Goal: Task Accomplishment & Management: Manage account settings

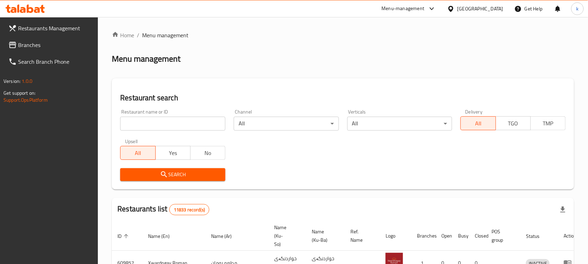
drag, startPoint x: 173, startPoint y: 125, endPoint x: 180, endPoint y: 127, distance: 7.4
click at [173, 125] on input "search" at bounding box center [172, 124] width 105 height 14
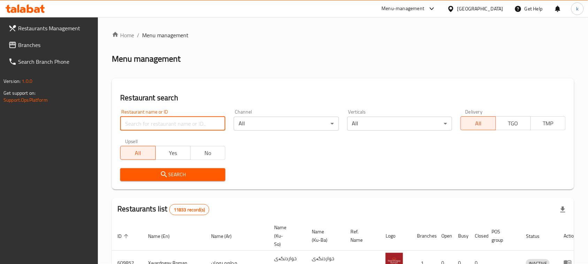
paste input "Mood Juice"
type input "Mood Juice"
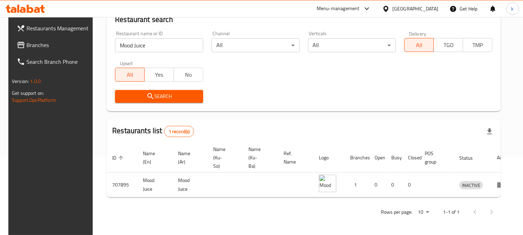
scroll to position [84, 0]
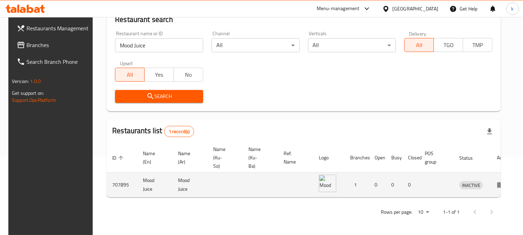
click at [497, 182] on icon "enhanced table" at bounding box center [501, 185] width 8 height 6
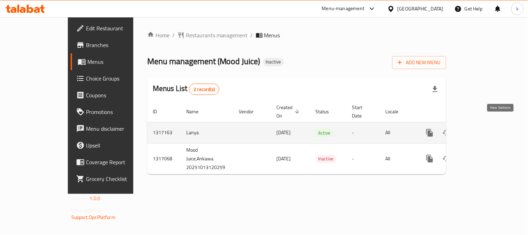
click at [488, 125] on link "enhanced table" at bounding box center [480, 132] width 17 height 17
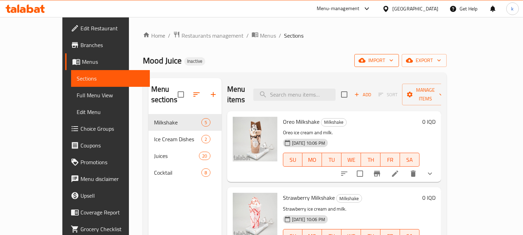
click at [399, 55] on button "import" at bounding box center [376, 60] width 45 height 13
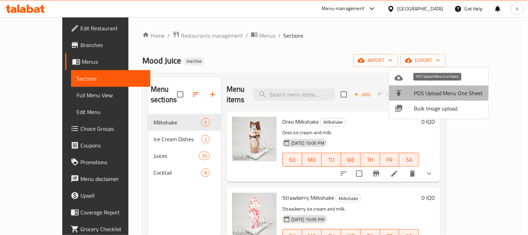
click at [400, 85] on li "POS Upload Menu One Sheet" at bounding box center [439, 92] width 100 height 15
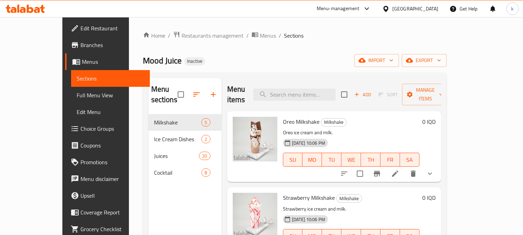
click at [399, 56] on button "import" at bounding box center [376, 60] width 45 height 13
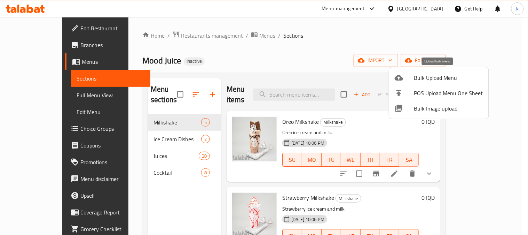
click at [427, 72] on li "Bulk Upload Menu" at bounding box center [439, 77] width 100 height 15
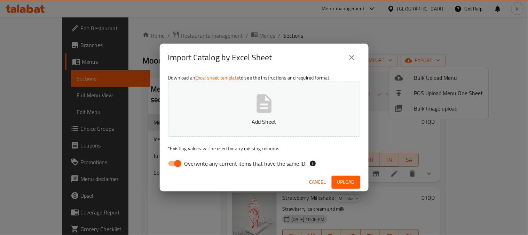
click at [170, 164] on input "Overwrite any current items that have the same ID." at bounding box center [178, 163] width 40 height 13
checkbox input "false"
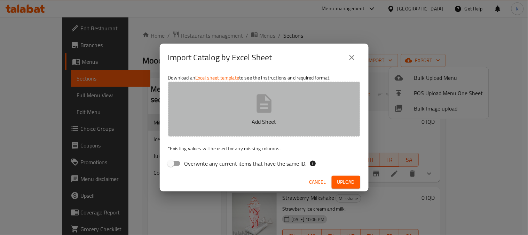
click at [261, 119] on p "Add Sheet" at bounding box center [264, 121] width 171 height 8
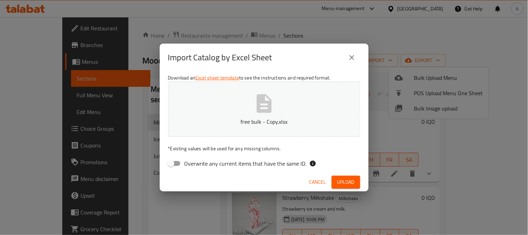
click at [342, 183] on span "Upload" at bounding box center [345, 182] width 17 height 9
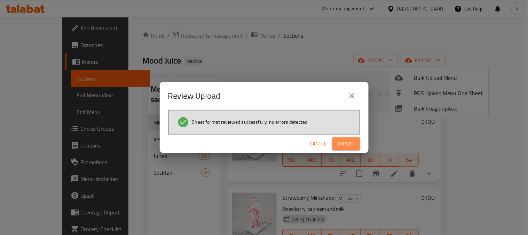
click at [351, 145] on span "Import" at bounding box center [346, 143] width 17 height 9
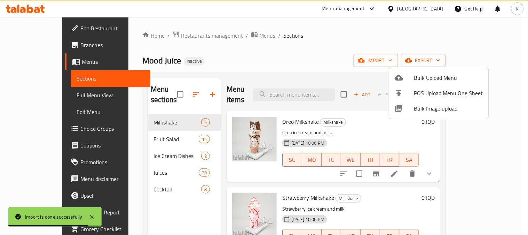
click at [129, 127] on div at bounding box center [264, 117] width 528 height 235
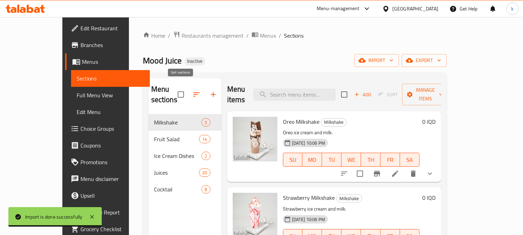
click at [192, 93] on icon "button" at bounding box center [196, 94] width 8 height 8
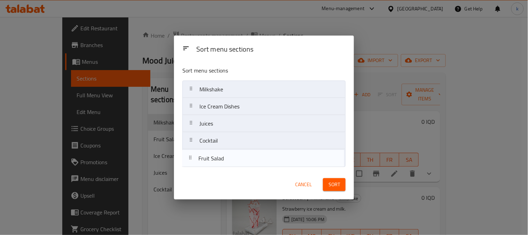
drag, startPoint x: 191, startPoint y: 110, endPoint x: 189, endPoint y: 168, distance: 57.5
click at [189, 168] on div "Sort menu sections Milkshake Fruit Salad Ice Cream Dishes Juices Cocktail" at bounding box center [264, 115] width 180 height 109
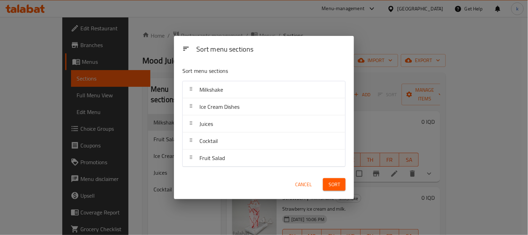
click at [330, 184] on span "Sort" at bounding box center [334, 184] width 11 height 9
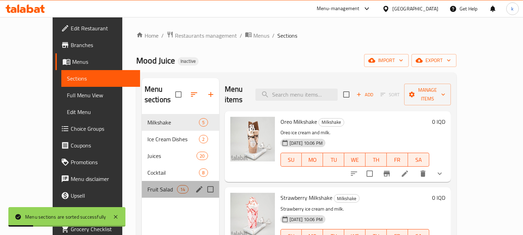
click at [151, 184] on div "Fruit Salad 14" at bounding box center [180, 189] width 77 height 17
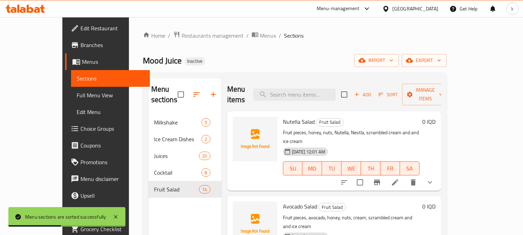
click at [77, 91] on span "Full Menu View" at bounding box center [111, 95] width 68 height 8
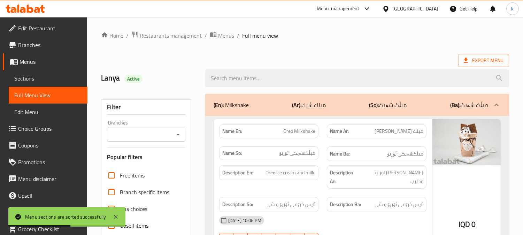
click at [144, 134] on input "Branches" at bounding box center [140, 135] width 63 height 10
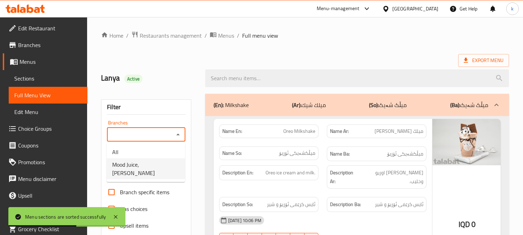
click at [155, 168] on span "Mood Juice,[PERSON_NAME]" at bounding box center [145, 168] width 67 height 17
type input "Mood Juice,[PERSON_NAME]"
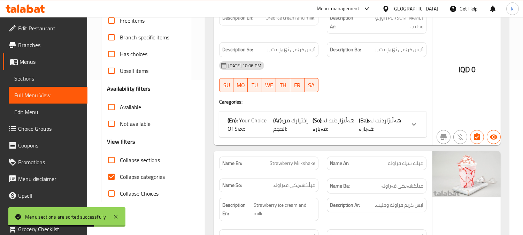
scroll to position [200, 0]
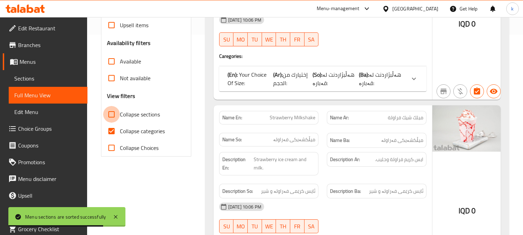
click at [108, 116] on input "Collapse sections" at bounding box center [111, 114] width 17 height 17
checkbox input "true"
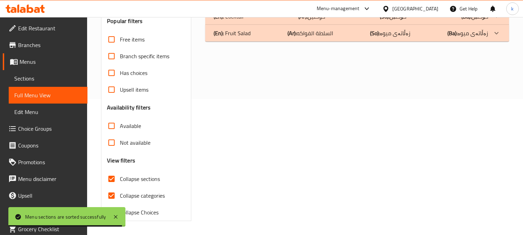
scroll to position [71, 0]
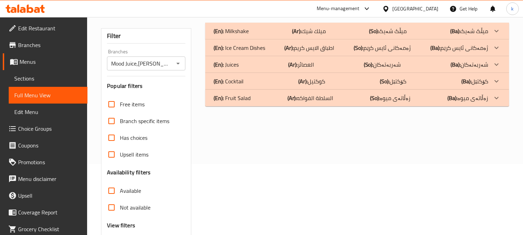
click at [317, 101] on p "(Ar): السلطة الفواكه" at bounding box center [310, 98] width 46 height 8
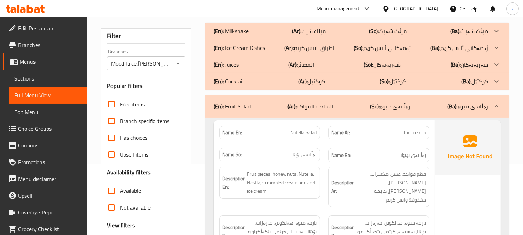
scroll to position [136, 0]
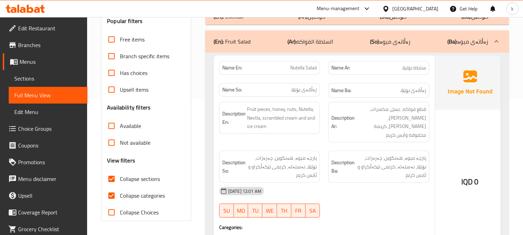
click at [119, 193] on input "Collapse categories" at bounding box center [111, 195] width 17 height 17
checkbox input "false"
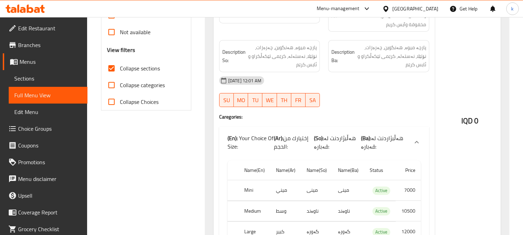
scroll to position [265, 0]
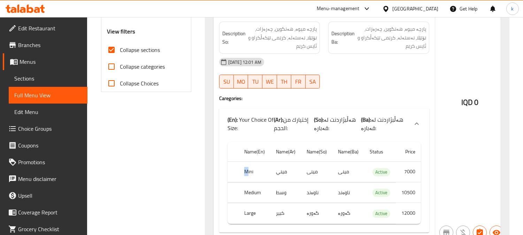
drag, startPoint x: 244, startPoint y: 159, endPoint x: 264, endPoint y: 165, distance: 20.3
click at [263, 164] on th "Mini" at bounding box center [254, 172] width 32 height 21
drag, startPoint x: 244, startPoint y: 180, endPoint x: 277, endPoint y: 185, distance: 33.5
click at [276, 185] on tr "Medium وسط ناوەند ناوەند Active 10500" at bounding box center [323, 192] width 193 height 21
click at [293, 210] on tr "Large كبير گەورە گەورە Active 12000" at bounding box center [323, 213] width 193 height 21
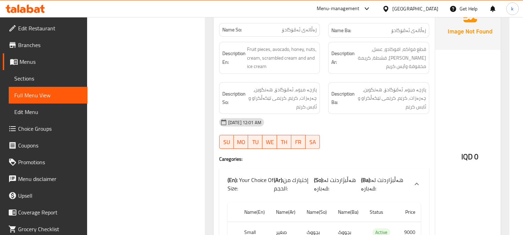
scroll to position [587, 0]
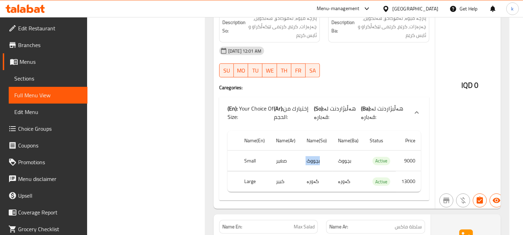
click at [322, 155] on tr "Small صغير بچووک بچووک Active 9000" at bounding box center [323, 160] width 193 height 21
drag, startPoint x: 324, startPoint y: 170, endPoint x: 292, endPoint y: 169, distance: 31.3
click at [305, 171] on tr "Large كبير گەورە گەورە Active 13000" at bounding box center [323, 181] width 193 height 21
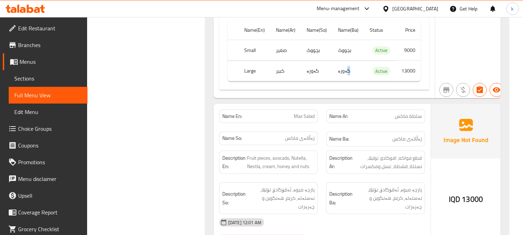
scroll to position [716, 0]
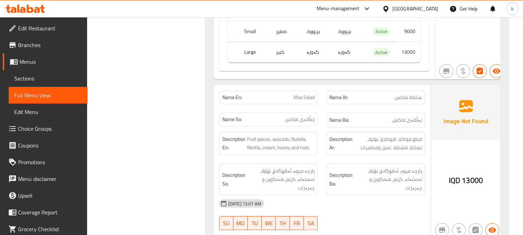
drag, startPoint x: 413, startPoint y: 91, endPoint x: 391, endPoint y: 96, distance: 22.5
click at [401, 94] on span "سلطة ماكس" at bounding box center [407, 97] width 27 height 7
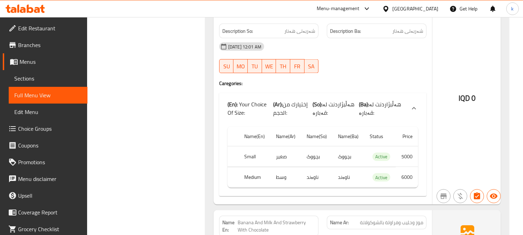
scroll to position [1812, 0]
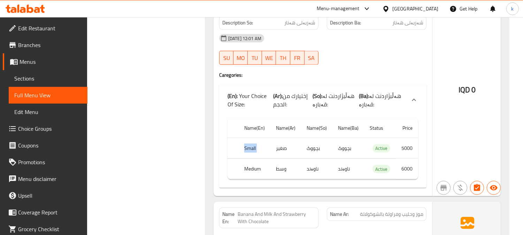
drag, startPoint x: 298, startPoint y: 134, endPoint x: 326, endPoint y: 134, distance: 27.9
click at [319, 138] on tr "Small صغير بچووک بچووک Active 5000" at bounding box center [322, 148] width 190 height 21
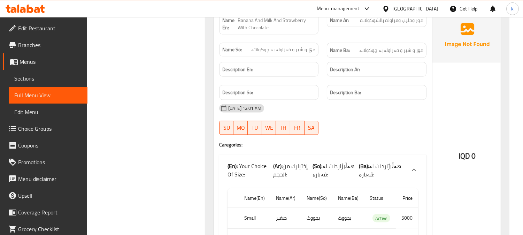
scroll to position [2070, 0]
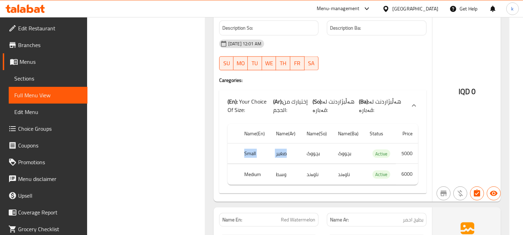
drag, startPoint x: 287, startPoint y: 137, endPoint x: 332, endPoint y: 137, distance: 45.3
click at [331, 143] on tr "Small صغير بچووک بچووک Active 5000" at bounding box center [322, 153] width 190 height 21
drag, startPoint x: 265, startPoint y: 155, endPoint x: 312, endPoint y: 156, distance: 46.3
click at [311, 164] on tr "Medium وسط ناوەند ناوەند Active 6000" at bounding box center [322, 174] width 190 height 21
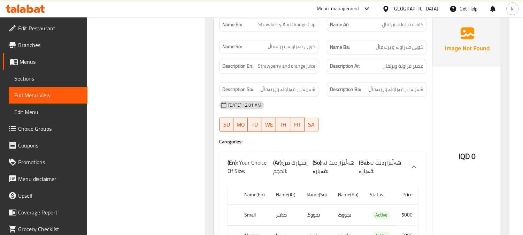
scroll to position [2585, 0]
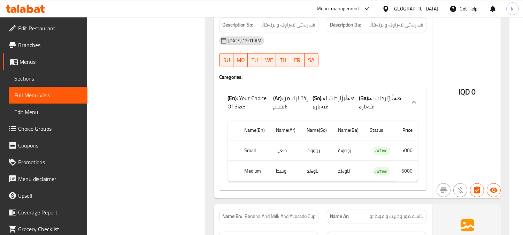
drag, startPoint x: 269, startPoint y: 135, endPoint x: 296, endPoint y: 136, distance: 26.8
click at [293, 140] on td "صغير" at bounding box center [285, 150] width 31 height 21
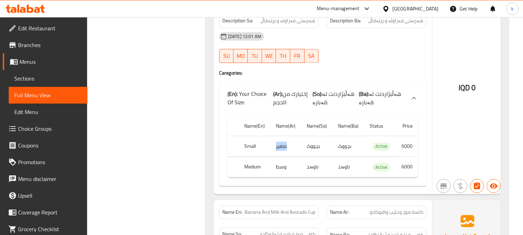
scroll to position [2650, 0]
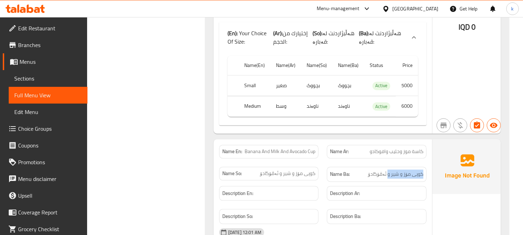
drag, startPoint x: 422, startPoint y: 160, endPoint x: 383, endPoint y: 159, distance: 39.0
click at [384, 166] on div "Name Ba: کوپی مۆز و شیر و ئەڤۆگادۆ" at bounding box center [377, 173] width 100 height 15
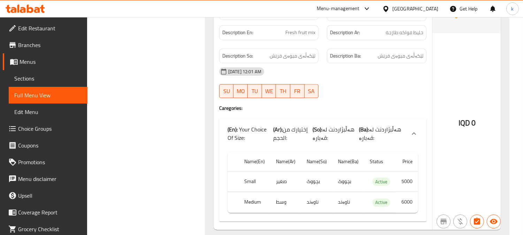
scroll to position [3285, 0]
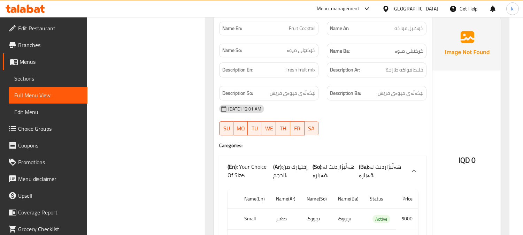
click at [49, 77] on span "Sections" at bounding box center [48, 78] width 68 height 8
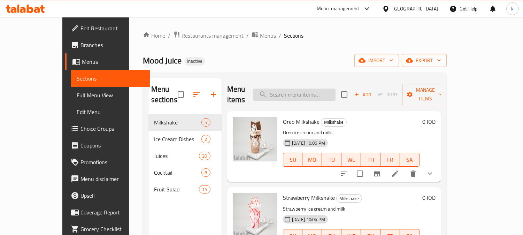
click at [311, 92] on input "search" at bounding box center [294, 94] width 82 height 12
paste input "Banana And Carrot And Orange"
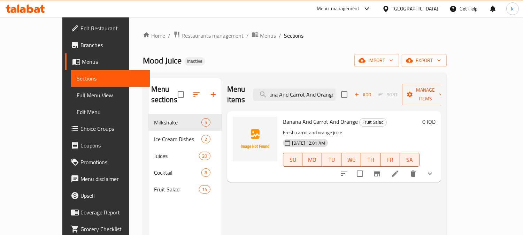
type input "Banana And Carrot And Orange"
click at [399, 169] on icon at bounding box center [395, 173] width 8 height 8
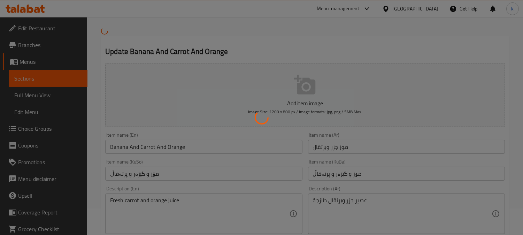
scroll to position [64, 0]
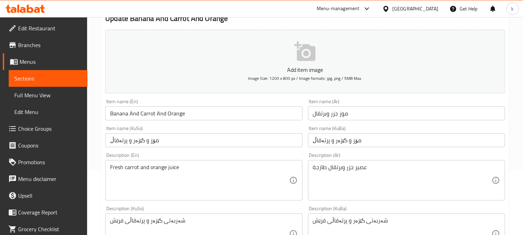
click at [338, 113] on input "موز جزر وبرتقال" at bounding box center [406, 113] width 197 height 14
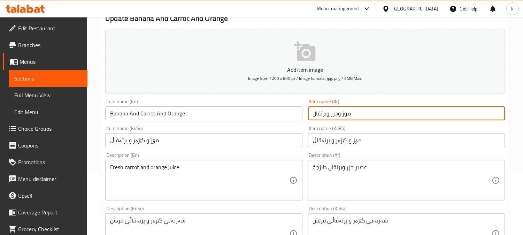
type input "موز وجزر وبرتقال"
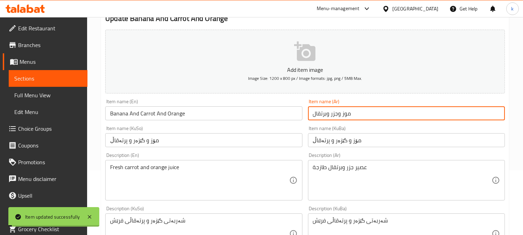
scroll to position [0, 0]
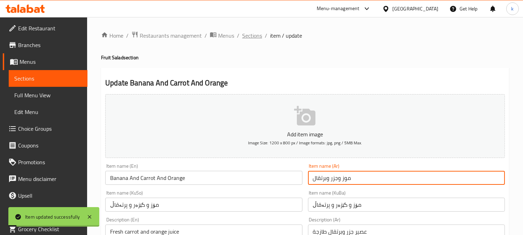
click at [252, 36] on span "Sections" at bounding box center [252, 35] width 20 height 8
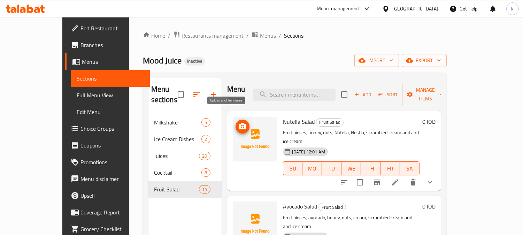
click at [235, 119] on button "upload picture" at bounding box center [242, 126] width 14 height 14
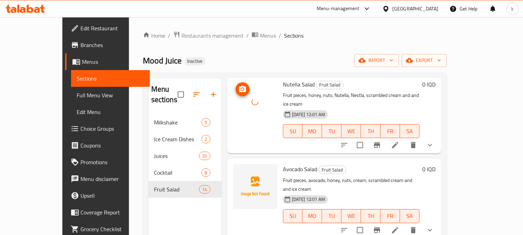
scroll to position [64, 0]
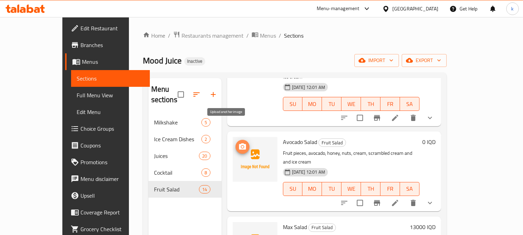
click at [235, 140] on button "upload picture" at bounding box center [242, 147] width 14 height 14
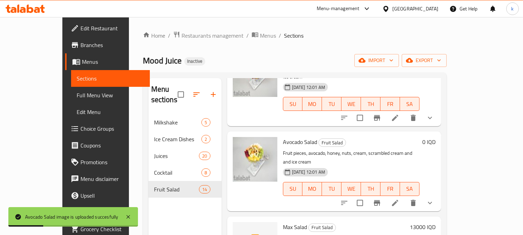
scroll to position [129, 0]
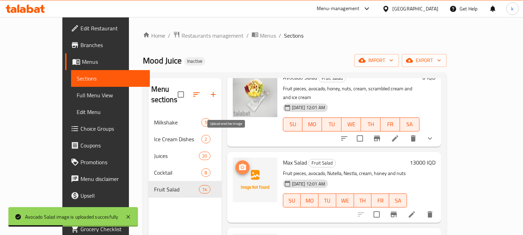
click at [238, 163] on icon "upload picture" at bounding box center [242, 167] width 8 height 8
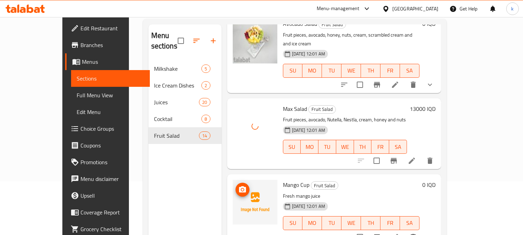
scroll to position [64, 0]
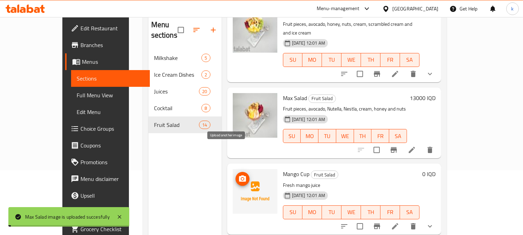
click at [238, 174] on icon "upload picture" at bounding box center [242, 178] width 8 height 8
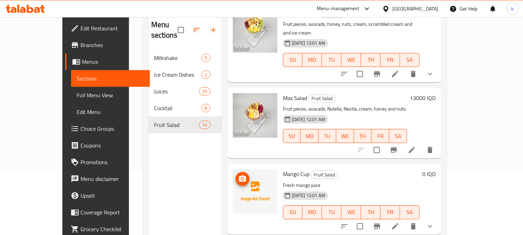
click at [238, 174] on icon "upload picture" at bounding box center [242, 178] width 8 height 8
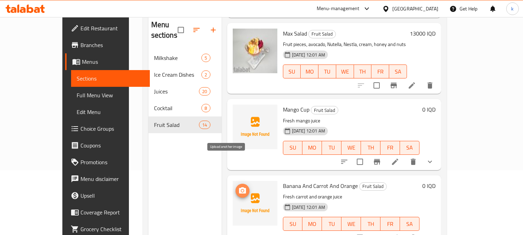
click at [239, 187] on icon "upload picture" at bounding box center [242, 190] width 7 height 6
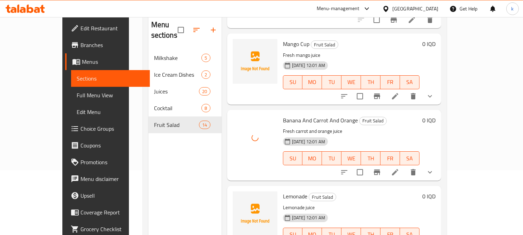
scroll to position [322, 0]
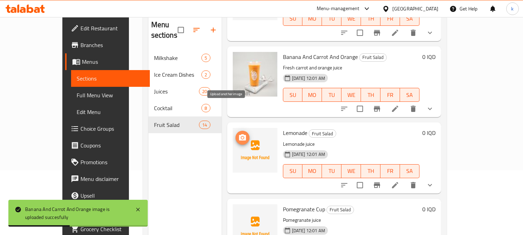
click at [238, 133] on icon "upload picture" at bounding box center [242, 137] width 8 height 8
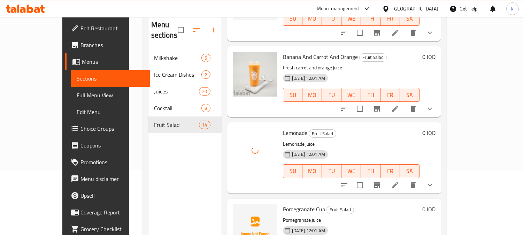
scroll to position [387, 0]
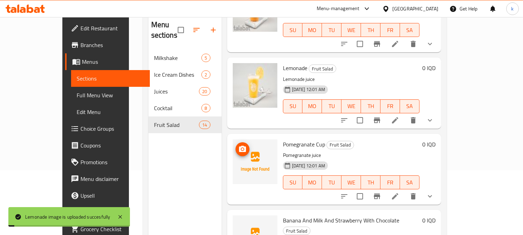
click at [239, 146] on icon "upload picture" at bounding box center [242, 149] width 7 height 6
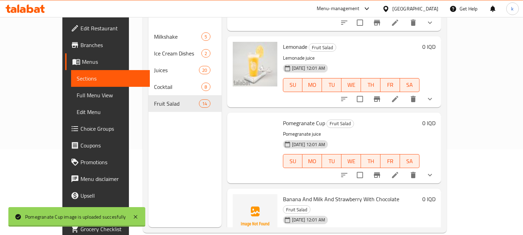
scroll to position [97, 0]
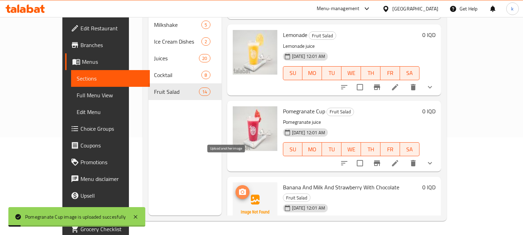
click at [238, 188] on icon "upload picture" at bounding box center [242, 192] width 8 height 8
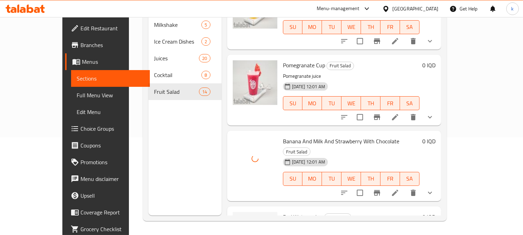
scroll to position [451, 0]
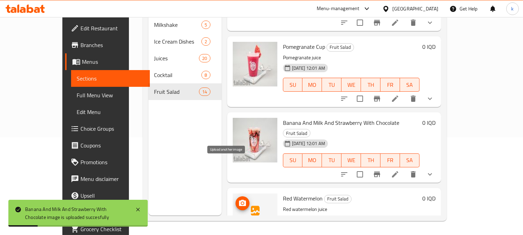
click at [238, 199] on icon "upload picture" at bounding box center [242, 203] width 8 height 8
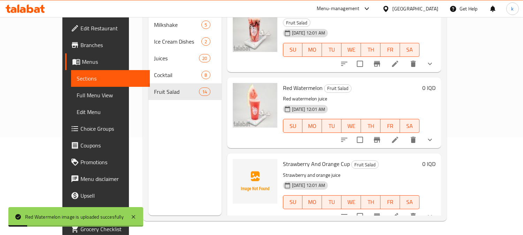
scroll to position [580, 0]
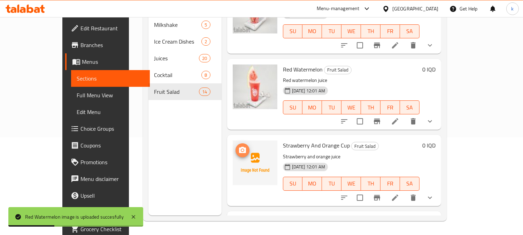
click at [241, 149] on circle "upload picture" at bounding box center [242, 150] width 2 height 2
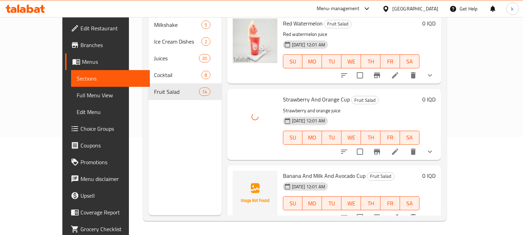
scroll to position [645, 0]
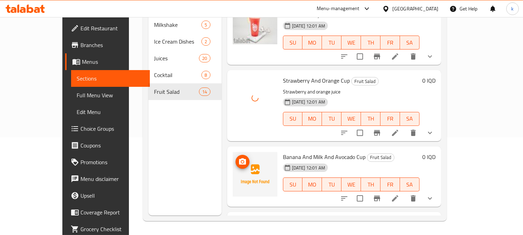
click at [239, 158] on icon "upload picture" at bounding box center [242, 161] width 7 height 6
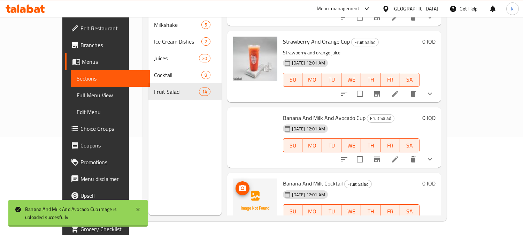
scroll to position [709, 0]
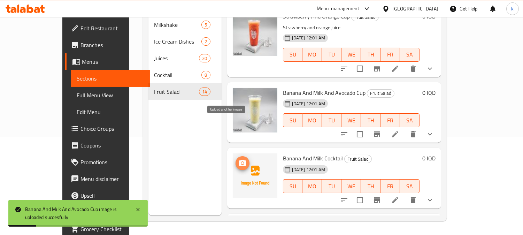
click at [235, 159] on span "upload picture" at bounding box center [242, 163] width 14 height 8
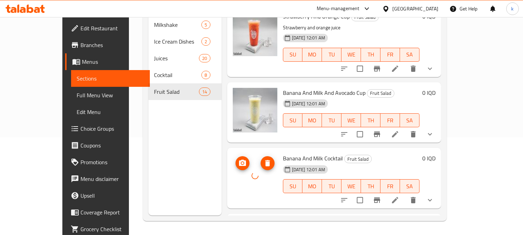
scroll to position [774, 0]
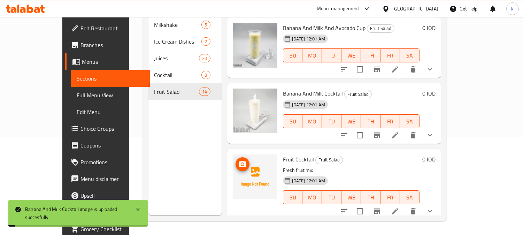
click at [239, 160] on icon "upload picture" at bounding box center [242, 163] width 7 height 6
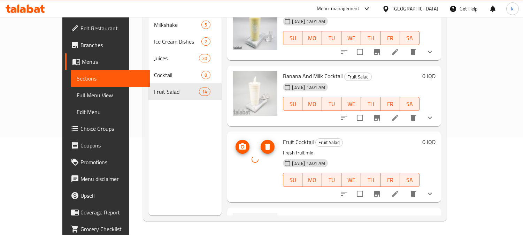
scroll to position [805, 0]
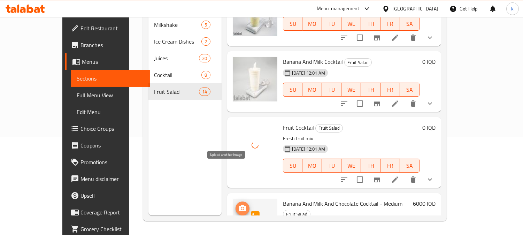
click at [238, 204] on icon "upload picture" at bounding box center [242, 208] width 8 height 8
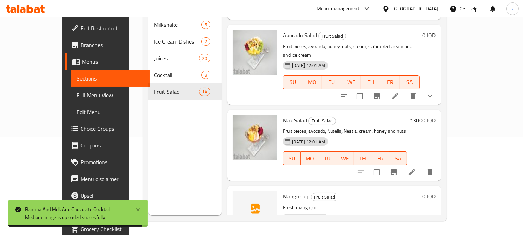
scroll to position [129, 0]
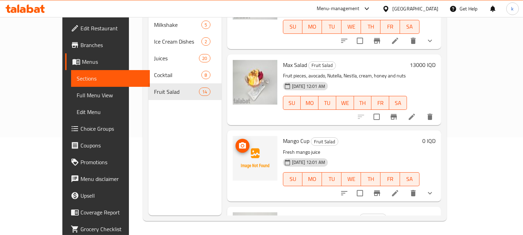
click at [238, 141] on icon "upload picture" at bounding box center [242, 145] width 8 height 8
click at [77, 93] on span "Full Menu View" at bounding box center [111, 95] width 68 height 8
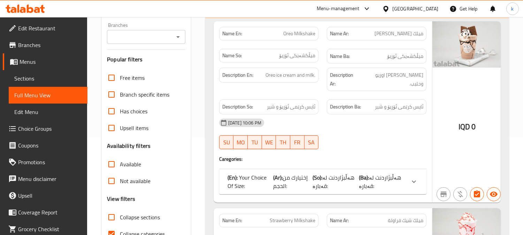
click at [141, 39] on input "Branches" at bounding box center [140, 37] width 63 height 10
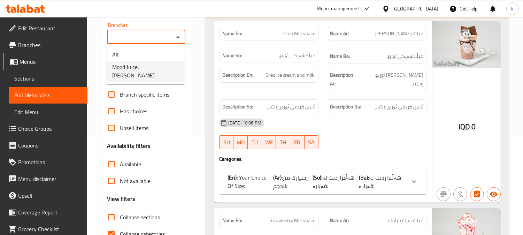
click at [148, 68] on span "Mood Juice,[PERSON_NAME]" at bounding box center [145, 71] width 67 height 17
type input "Mood Juice,[PERSON_NAME]"
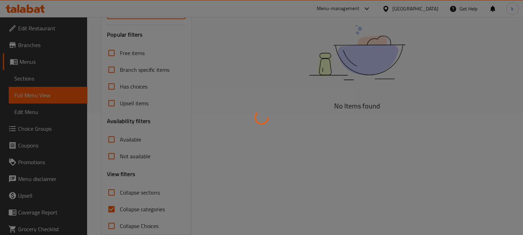
scroll to position [136, 0]
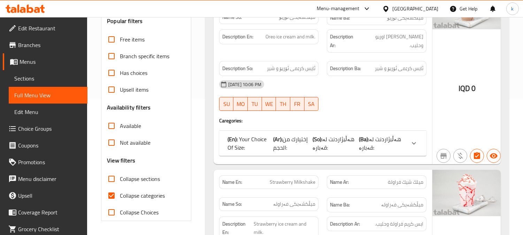
click at [115, 180] on input "Collapse sections" at bounding box center [111, 178] width 17 height 17
checkbox input "true"
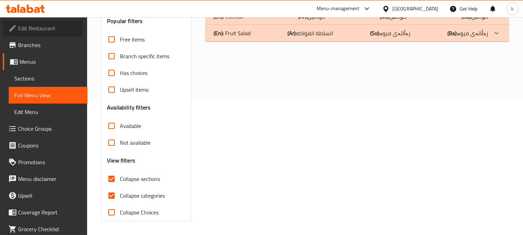
click at [36, 27] on span "Edit Restaurant" at bounding box center [50, 28] width 64 height 8
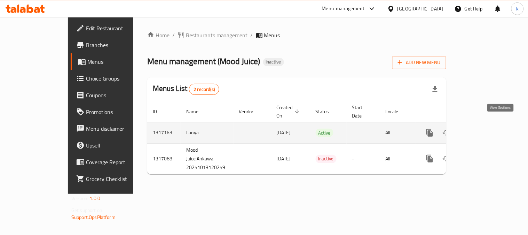
click at [484, 128] on icon "enhanced table" at bounding box center [480, 132] width 8 height 8
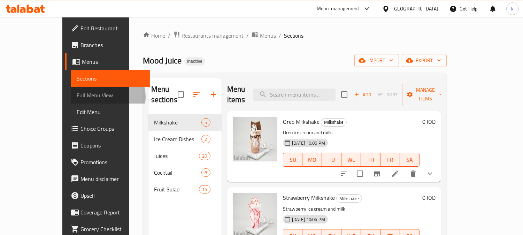
click at [77, 97] on span "Full Menu View" at bounding box center [111, 95] width 68 height 8
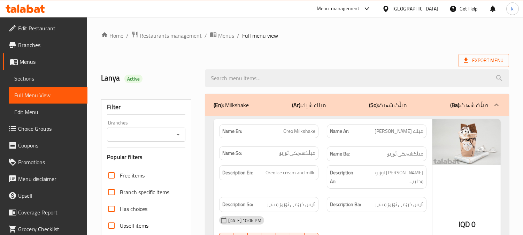
click at [147, 138] on input "Branches" at bounding box center [140, 135] width 63 height 10
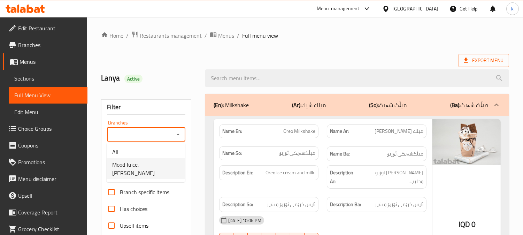
click at [144, 165] on span "Mood Juice, Ankawa" at bounding box center [145, 168] width 67 height 17
type input "Mood Juice, Ankawa"
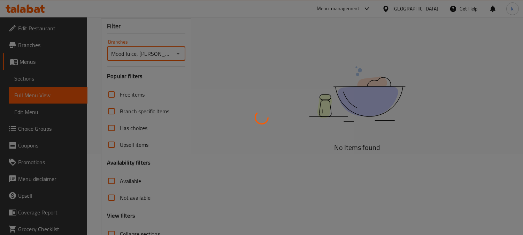
scroll to position [136, 0]
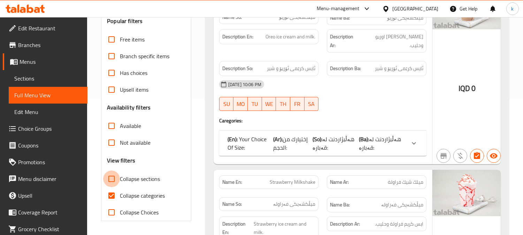
click at [110, 178] on input "Collapse sections" at bounding box center [111, 178] width 17 height 17
checkbox input "true"
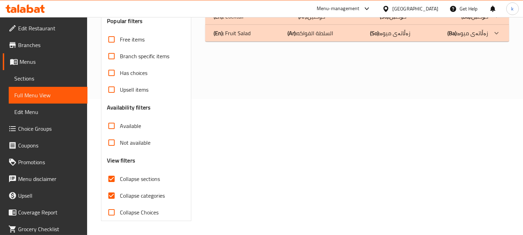
click at [110, 192] on input "Collapse categories" at bounding box center [111, 195] width 17 height 17
checkbox input "false"
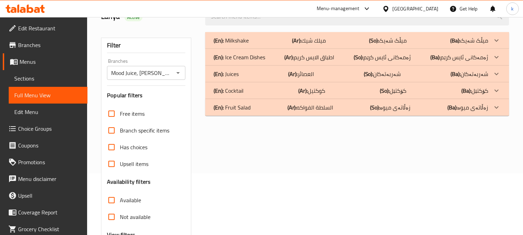
scroll to position [7, 0]
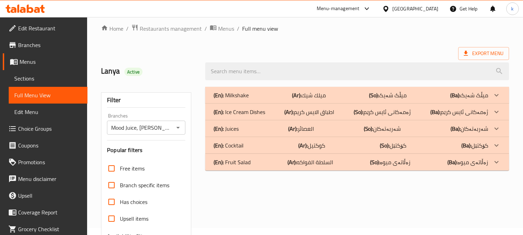
click at [309, 159] on p "(Ar): السلطة الفواكه" at bounding box center [310, 162] width 46 height 8
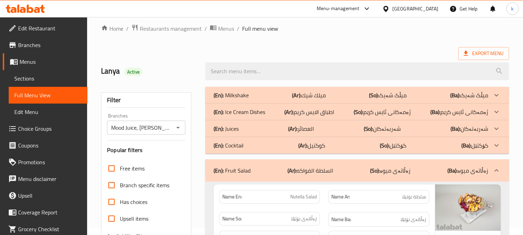
click at [330, 138] on div "(En): Cocktail (Ar): كوكتيل (So): كۆكتێل (Ba): كۆكتێل" at bounding box center [357, 145] width 304 height 17
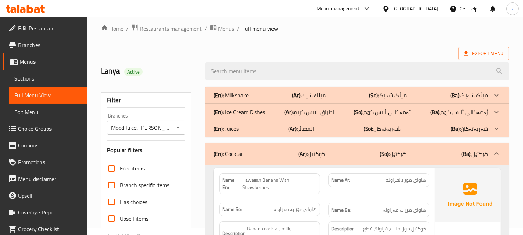
scroll to position [71, 0]
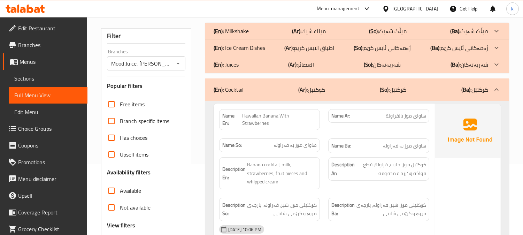
click at [342, 86] on div "(En): Cocktail (Ar): كوكتيل (So): كۆكتێل (Ba): كۆكتێل" at bounding box center [350, 89] width 274 height 8
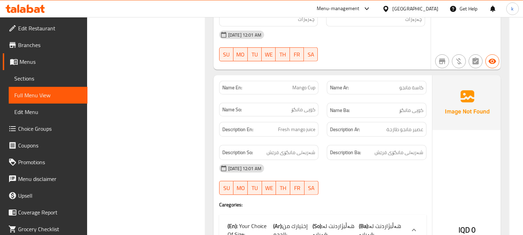
scroll to position [819, 0]
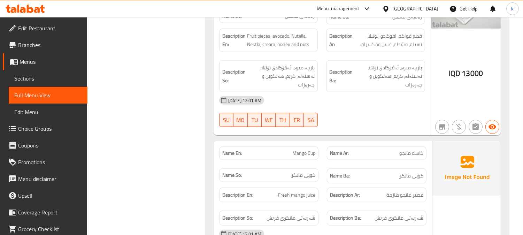
click at [301, 149] on span "Mango Cup" at bounding box center [303, 152] width 23 height 7
copy span "Mango Cup"
click at [18, 7] on icon at bounding box center [18, 9] width 2 height 8
